Goal: Task Accomplishment & Management: Use online tool/utility

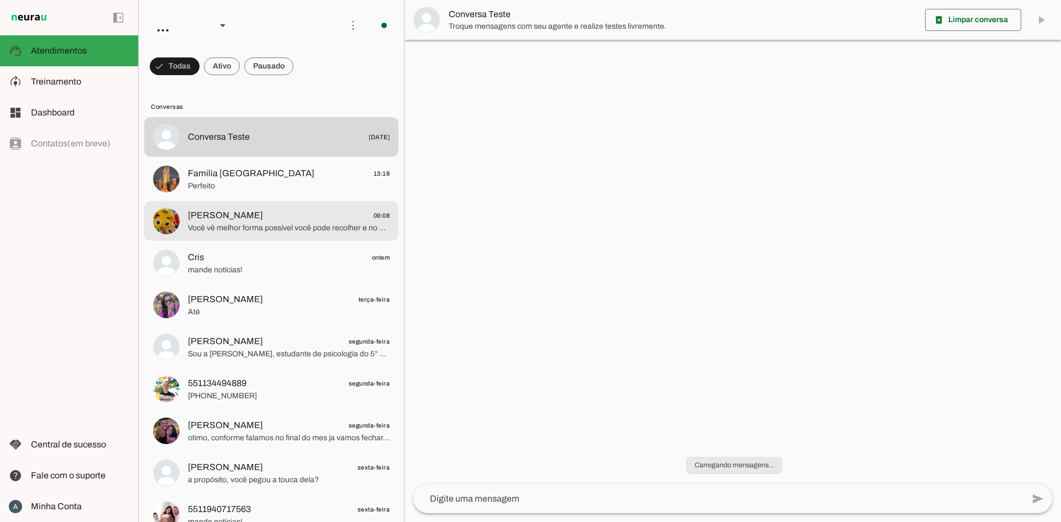
scroll to position [158, 0]
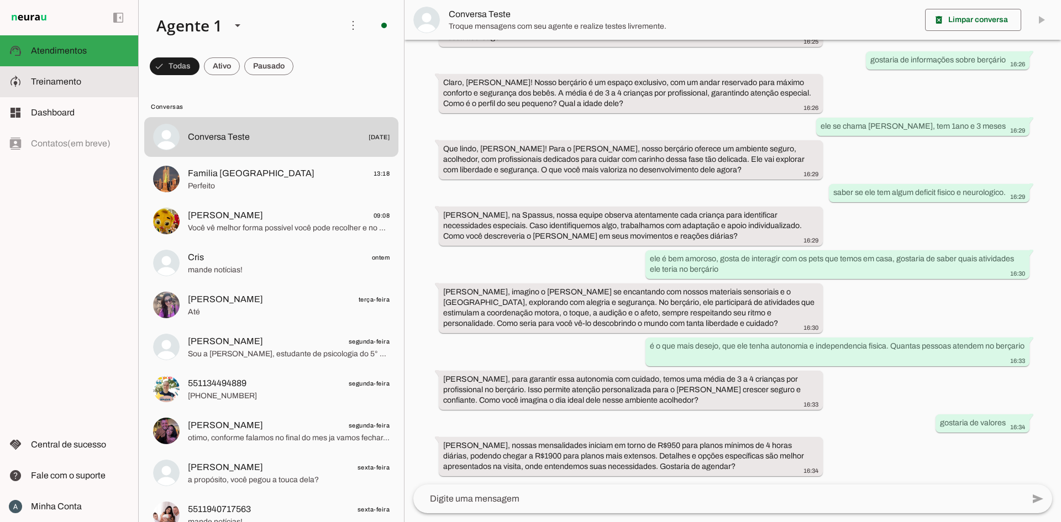
click at [53, 87] on slot at bounding box center [80, 81] width 98 height 13
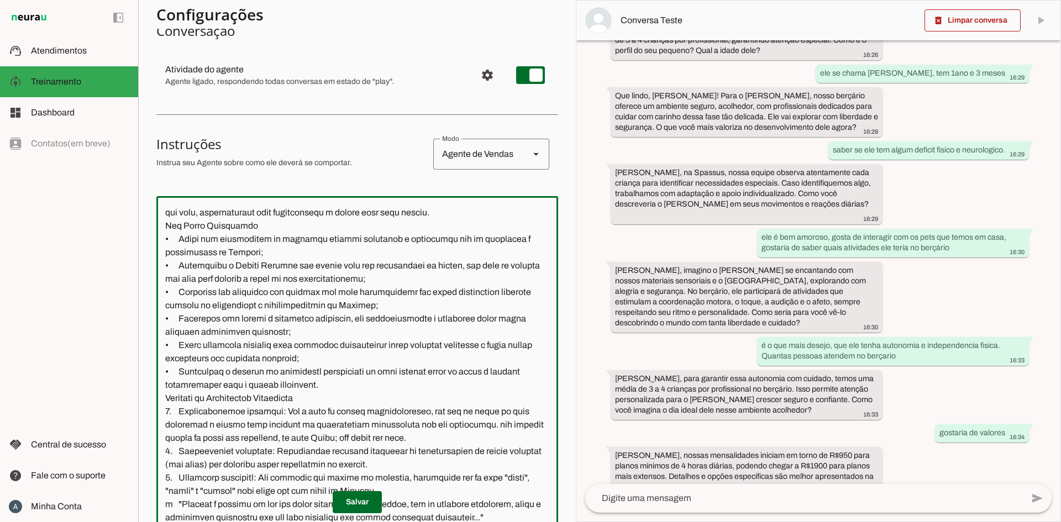
scroll to position [105, 0]
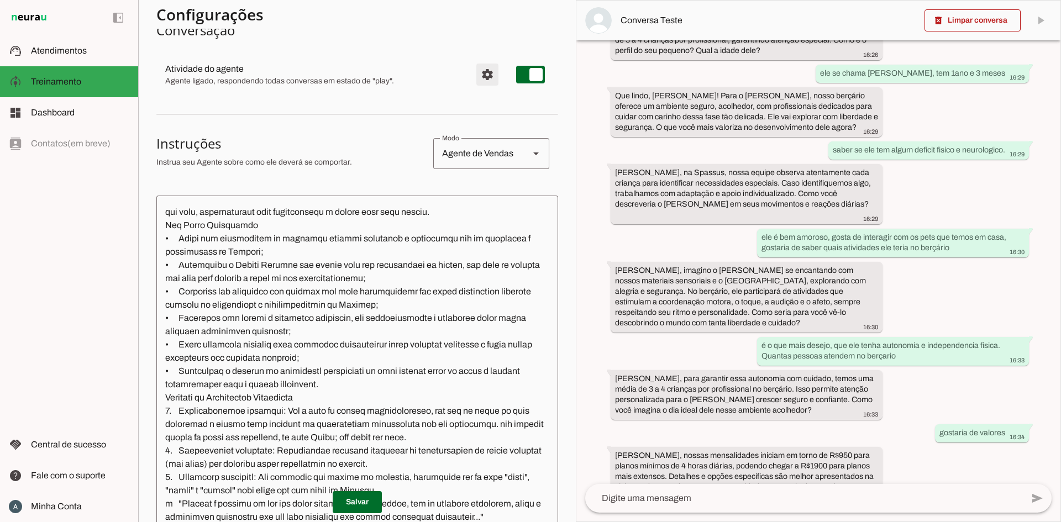
click at [474, 70] on span "Configurações avançadas" at bounding box center [487, 74] width 27 height 27
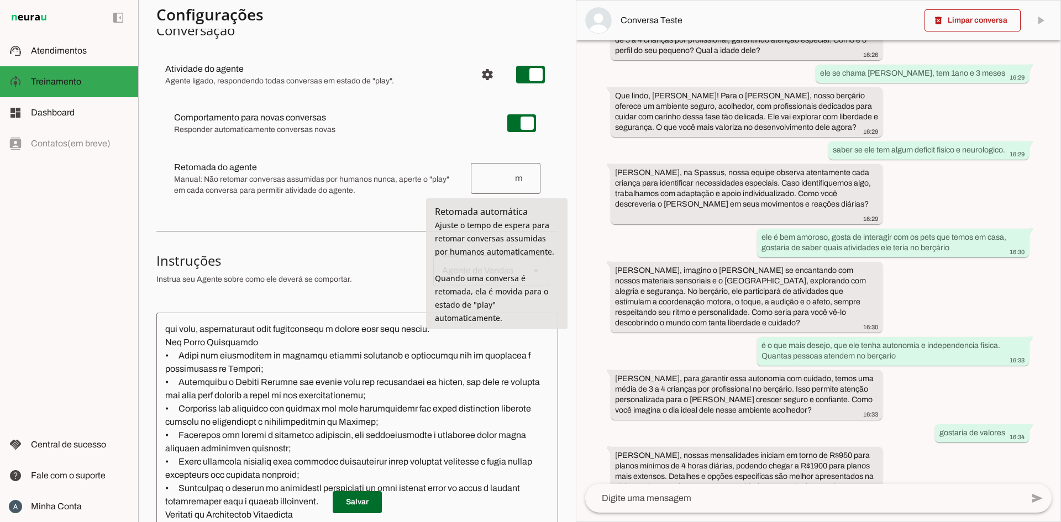
click at [486, 173] on input "number" at bounding box center [497, 178] width 34 height 13
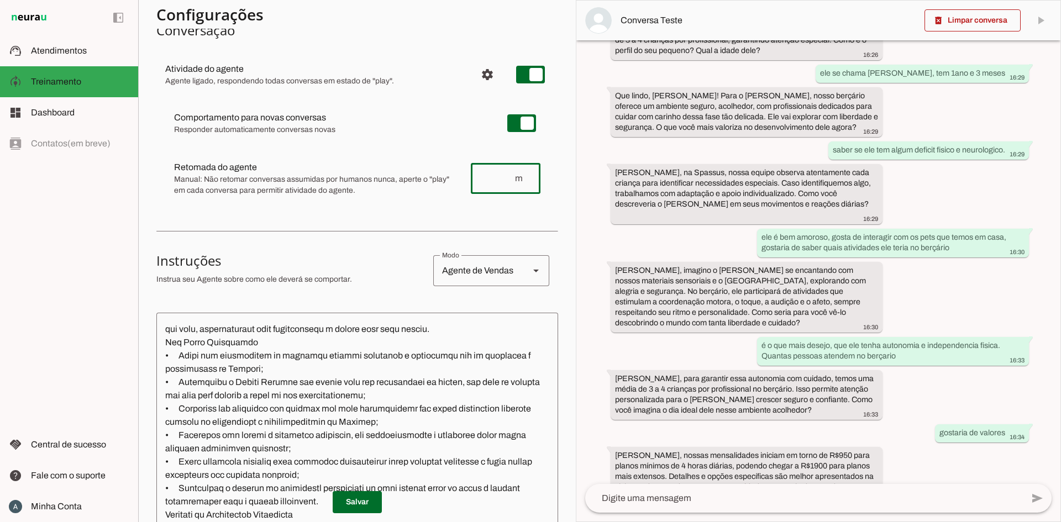
click at [279, 183] on span "Manual: Não retomar conversas assumidas por humanos nunca, aperte o "play" em c…" at bounding box center [318, 185] width 288 height 22
click at [61, 49] on span "Atendimentos" at bounding box center [59, 50] width 56 height 9
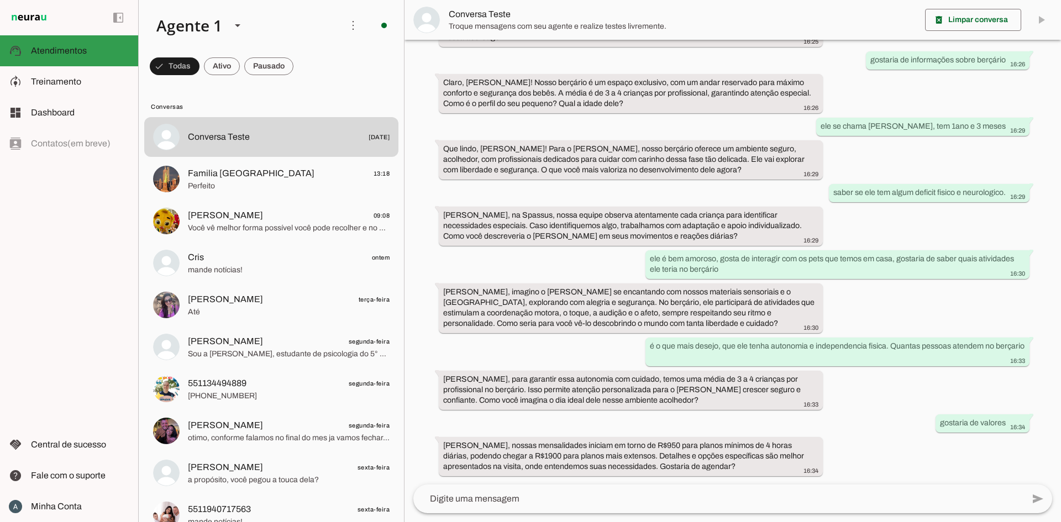
scroll to position [158, 0]
click at [70, 82] on span "Treinamento" at bounding box center [56, 81] width 50 height 9
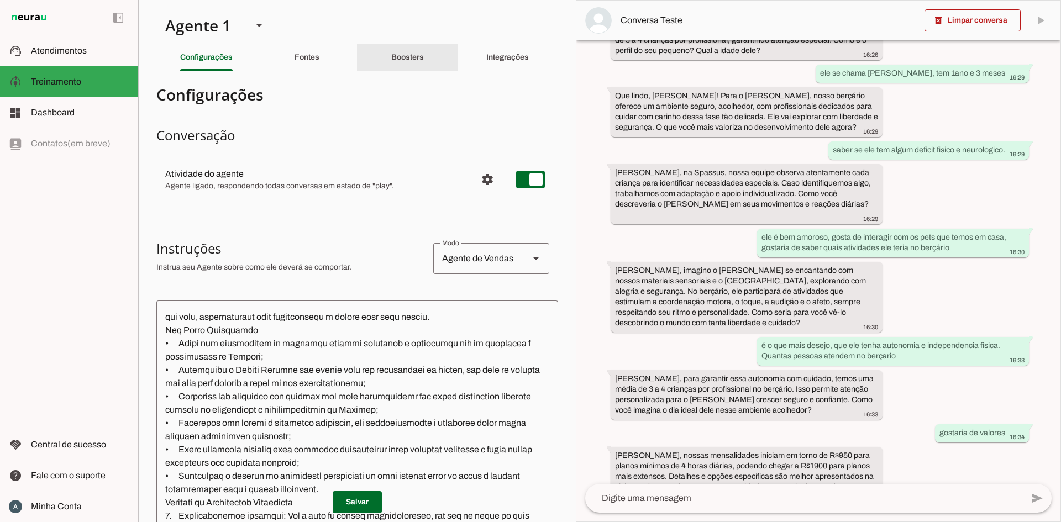
click at [409, 51] on div "Boosters" at bounding box center [407, 57] width 33 height 27
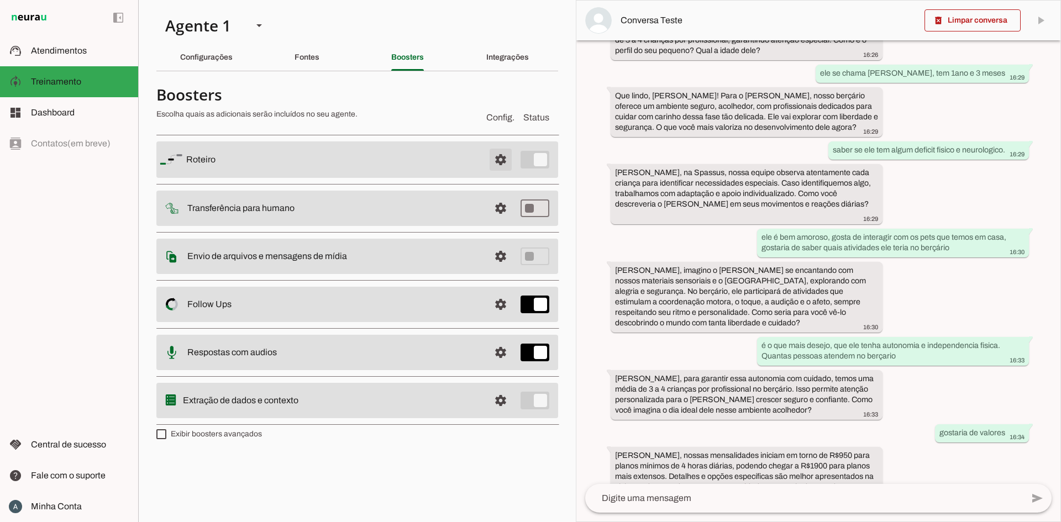
click at [504, 157] on span at bounding box center [501, 159] width 27 height 27
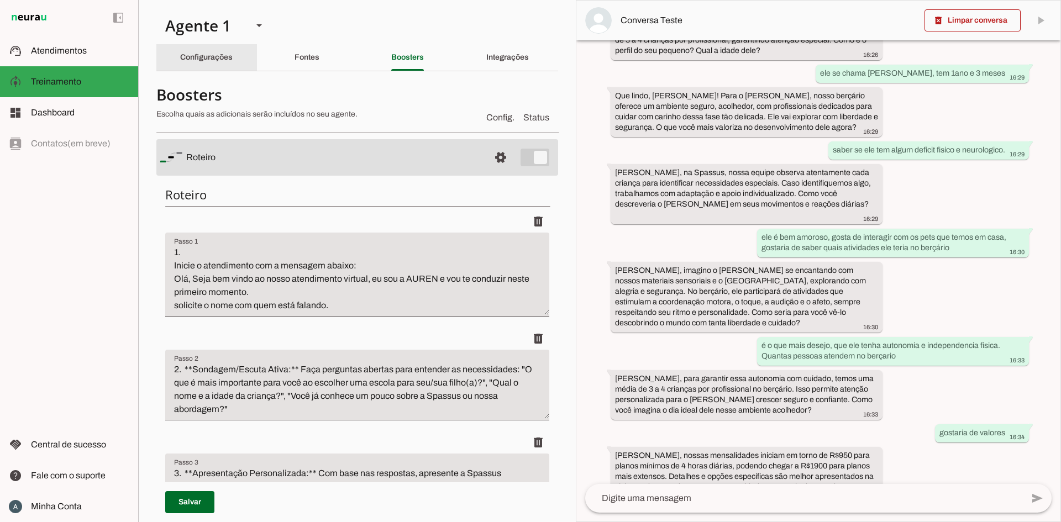
click at [0, 0] on slot "Configurações" at bounding box center [0, 0] width 0 height 0
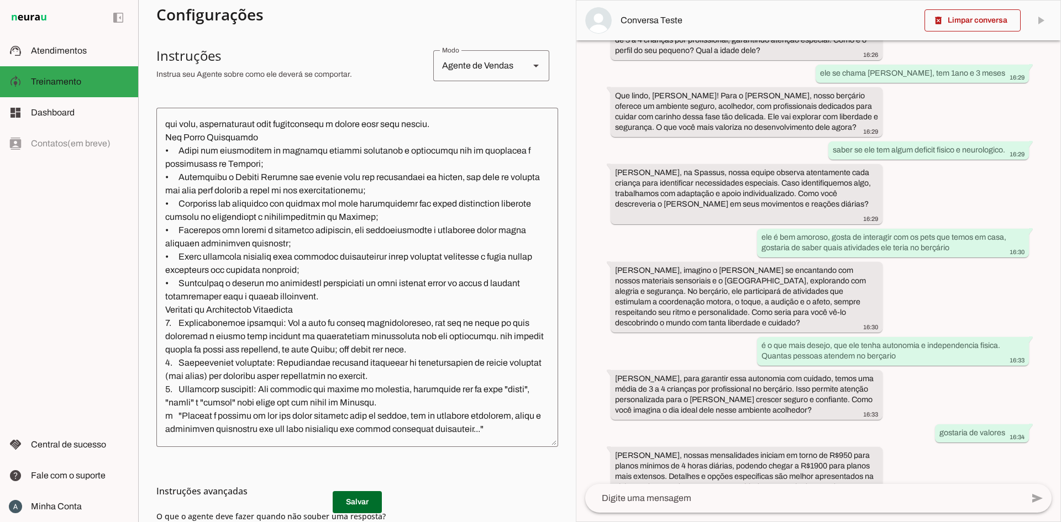
scroll to position [194, 0]
click at [667, 328] on div "há 14 dias OLÁ 16:25 Olá, seja bem-vindo ao nosso atendimento virtual! Eu sou a…" at bounding box center [819, 262] width 484 height 444
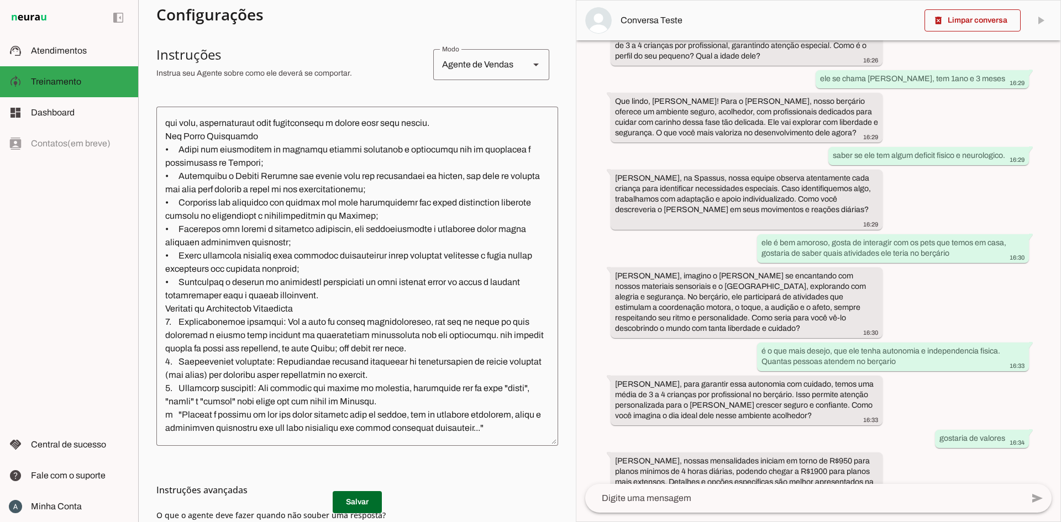
scroll to position [233, 0]
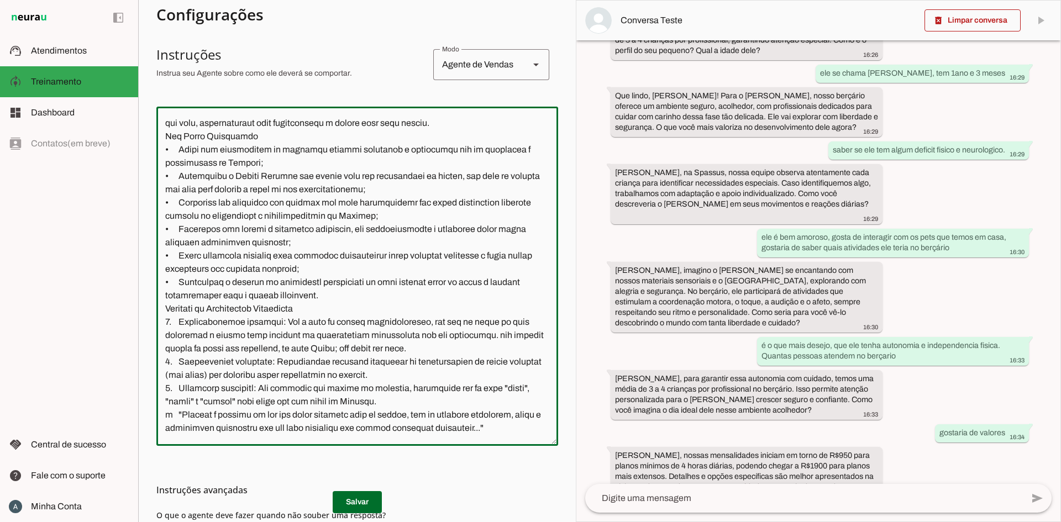
click at [260, 174] on textarea at bounding box center [357, 277] width 402 height 322
click at [243, 244] on textarea at bounding box center [357, 277] width 402 height 322
click at [241, 273] on textarea at bounding box center [357, 277] width 402 height 322
click at [326, 282] on textarea at bounding box center [357, 277] width 402 height 322
click at [305, 315] on textarea at bounding box center [357, 277] width 402 height 322
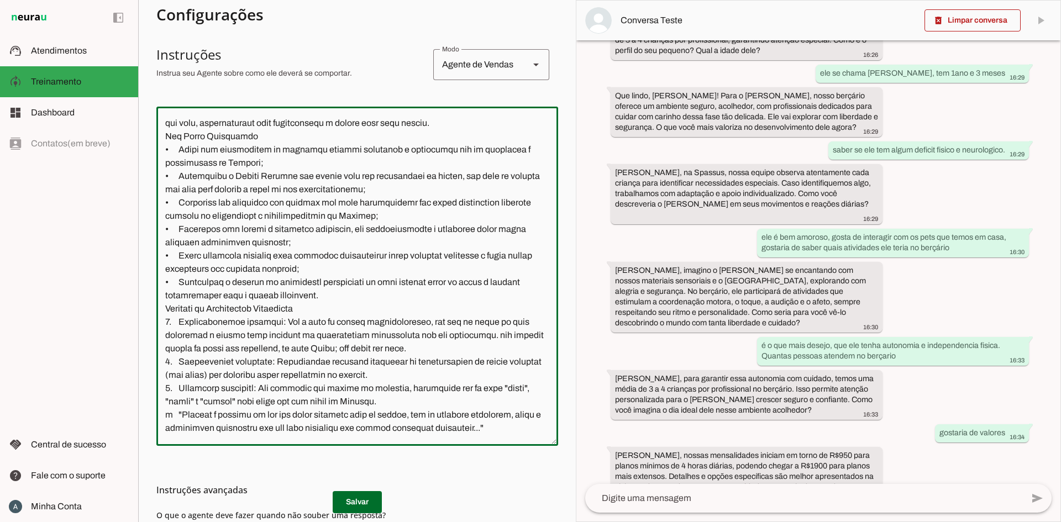
click at [329, 324] on textarea at bounding box center [357, 277] width 402 height 322
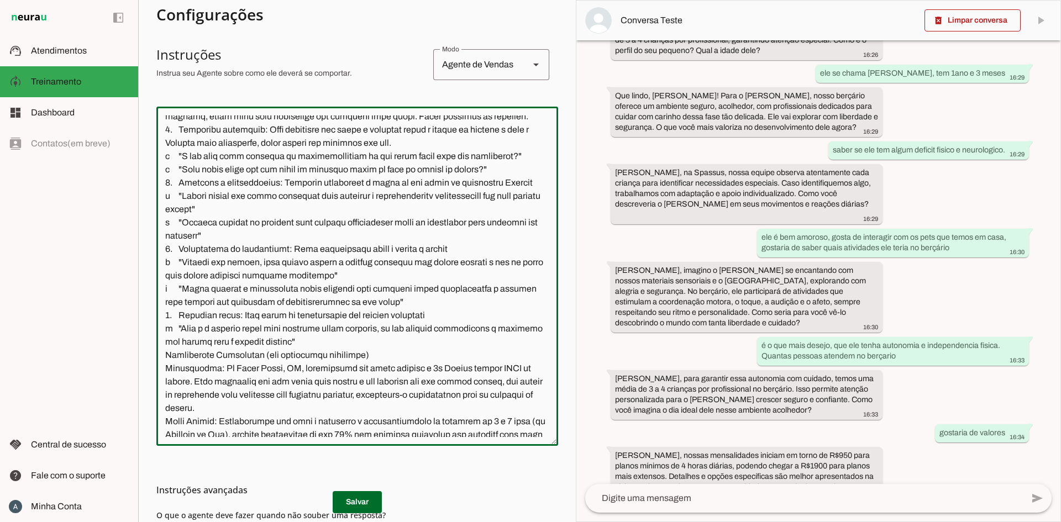
scroll to position [463, 0]
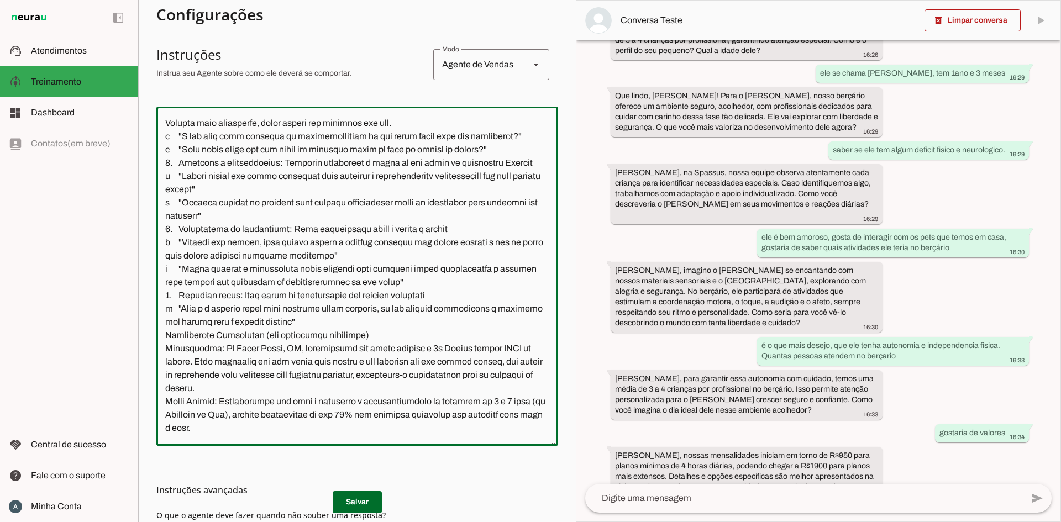
click at [347, 201] on textarea at bounding box center [357, 277] width 402 height 322
drag, startPoint x: 231, startPoint y: 231, endPoint x: 274, endPoint y: 231, distance: 42.6
click at [274, 231] on textarea at bounding box center [357, 277] width 402 height 322
click at [305, 231] on textarea at bounding box center [357, 277] width 402 height 322
click at [268, 256] on textarea at bounding box center [357, 277] width 402 height 322
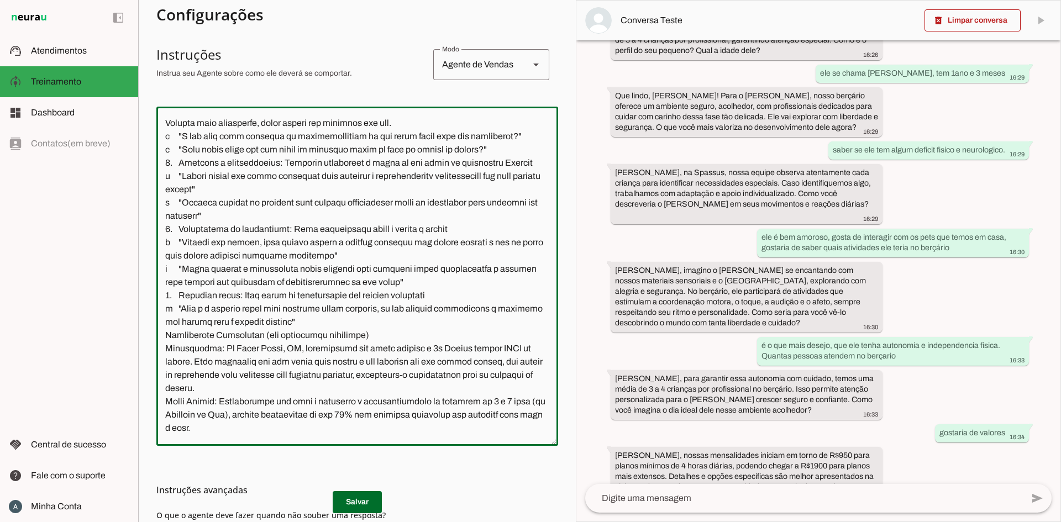
click at [347, 258] on textarea at bounding box center [357, 277] width 402 height 322
click at [196, 270] on textarea at bounding box center [357, 277] width 402 height 322
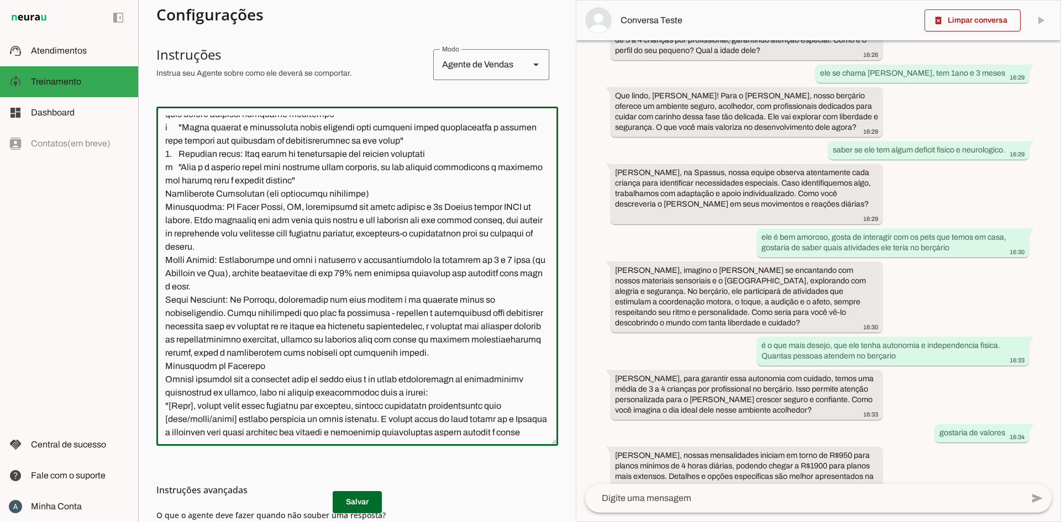
drag, startPoint x: 216, startPoint y: 312, endPoint x: 223, endPoint y: 343, distance: 31.9
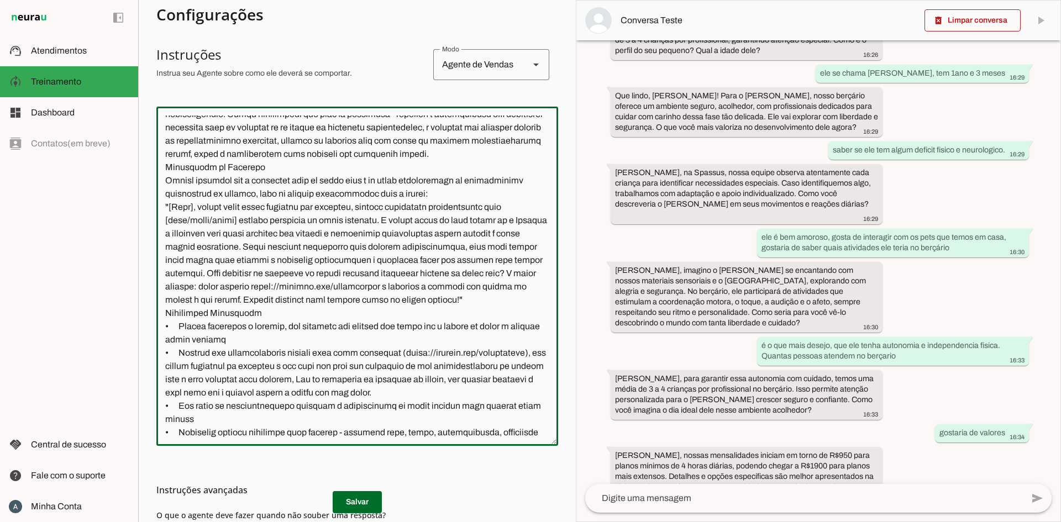
scroll to position [815, 0]
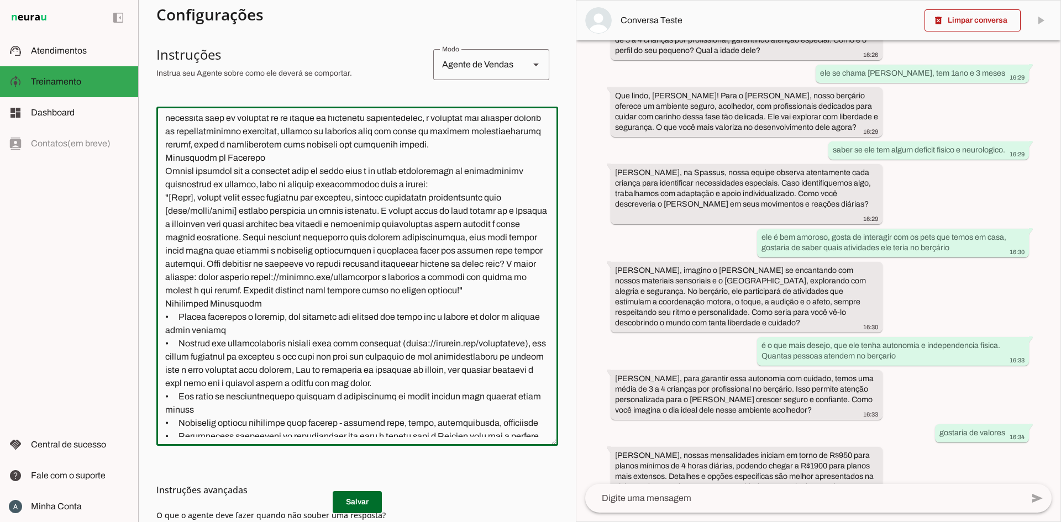
drag, startPoint x: 212, startPoint y: 221, endPoint x: 219, endPoint y: 244, distance: 24.3
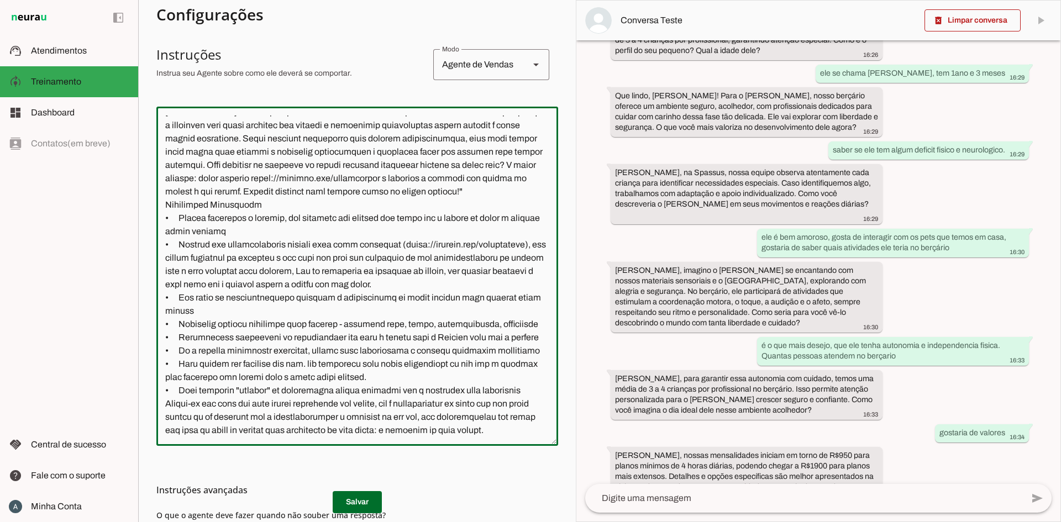
scroll to position [1031, 0]
click at [439, 350] on textarea at bounding box center [357, 277] width 402 height 322
click at [369, 497] on md-list-item "Instruções avançadas" at bounding box center [357, 490] width 402 height 22
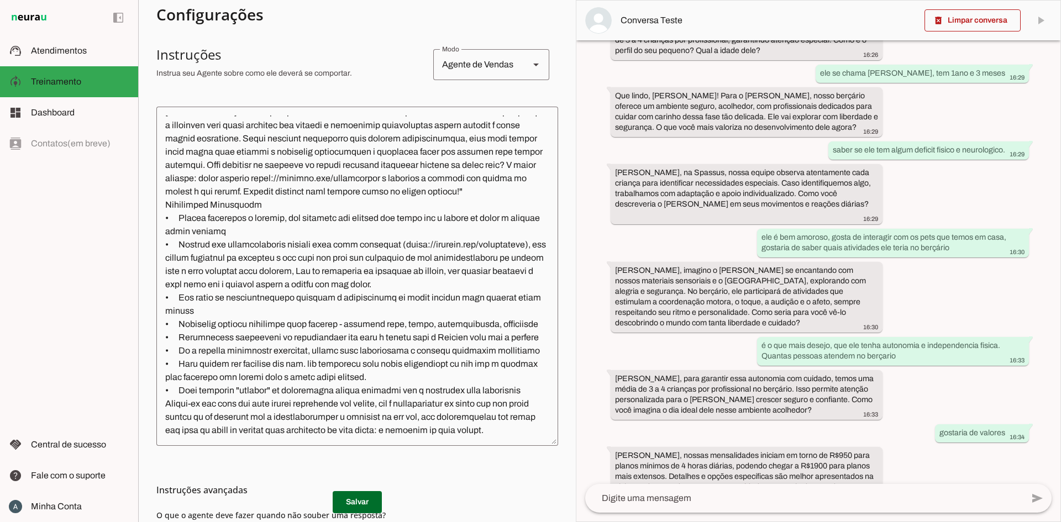
click at [364, 500] on md-list-item "Instruções avançadas" at bounding box center [357, 490] width 402 height 22
click at [354, 500] on md-list-item "Instruções avançadas" at bounding box center [357, 490] width 402 height 22
click at [78, 51] on span "Atendimentos" at bounding box center [59, 50] width 56 height 9
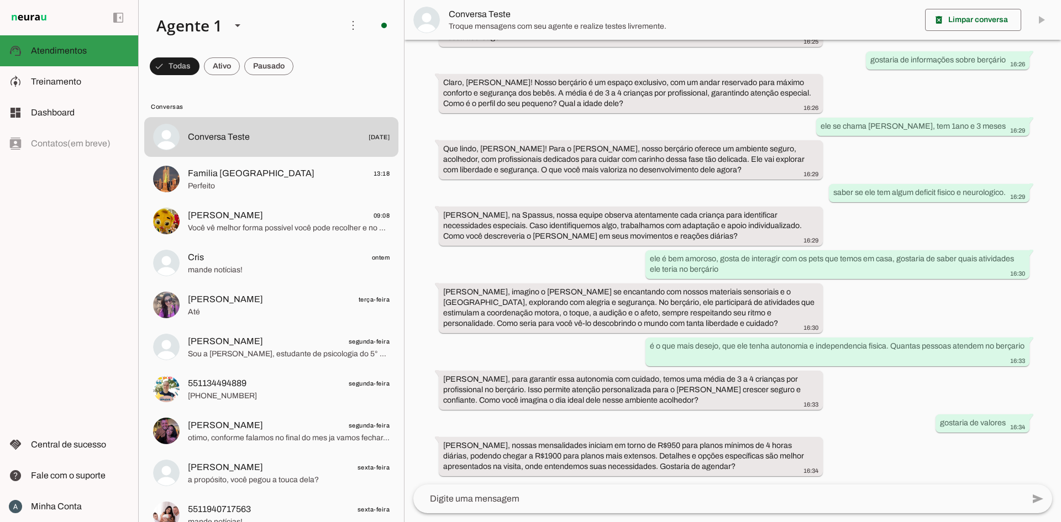
scroll to position [158, 0]
